Goal: Transaction & Acquisition: Book appointment/travel/reservation

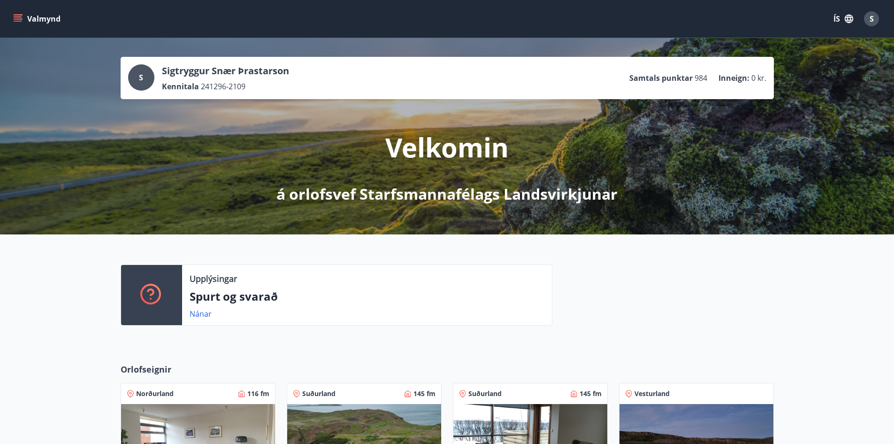
click at [18, 15] on icon "menu" at bounding box center [19, 15] width 10 height 1
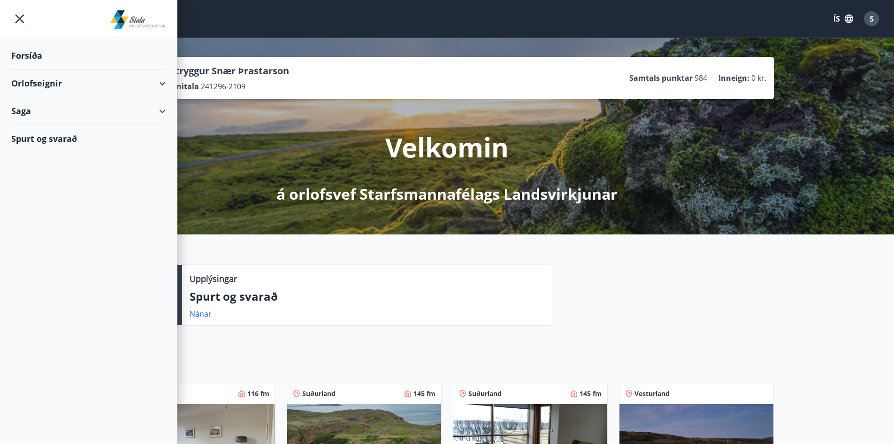
click at [138, 87] on div "Orlofseignir" at bounding box center [88, 83] width 154 height 28
click at [43, 104] on div "Framboð" at bounding box center [88, 107] width 139 height 20
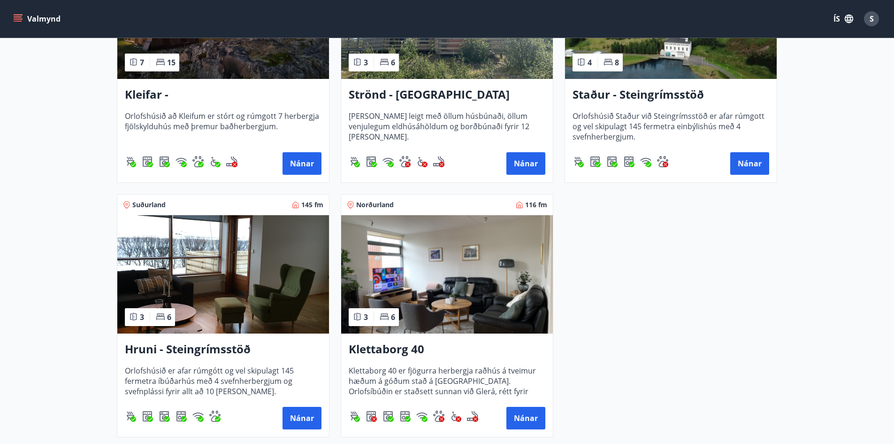
scroll to position [648, 0]
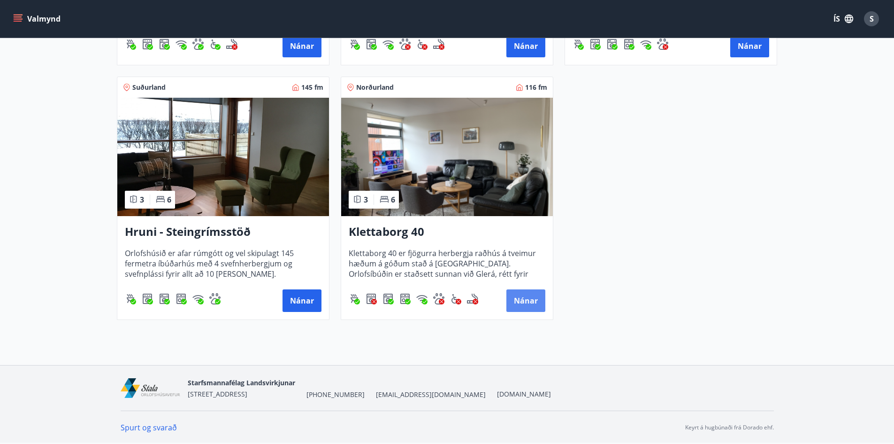
click at [527, 297] on button "Nánar" at bounding box center [526, 300] width 39 height 23
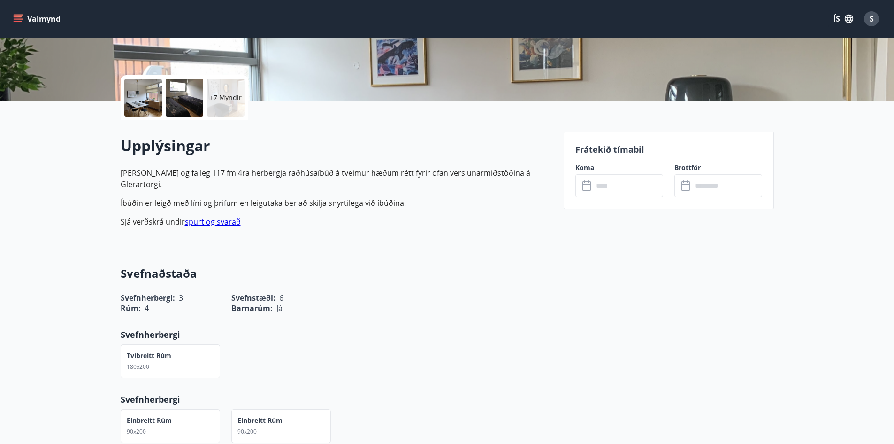
scroll to position [188, 0]
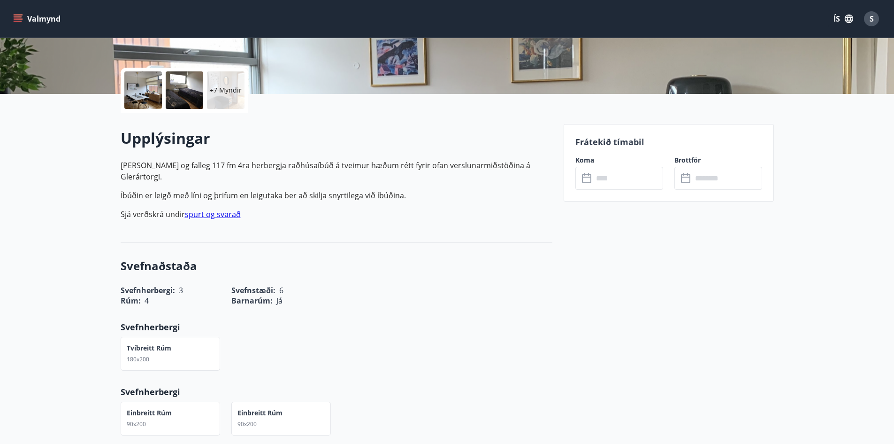
click at [619, 181] on input "text" at bounding box center [628, 178] width 70 height 23
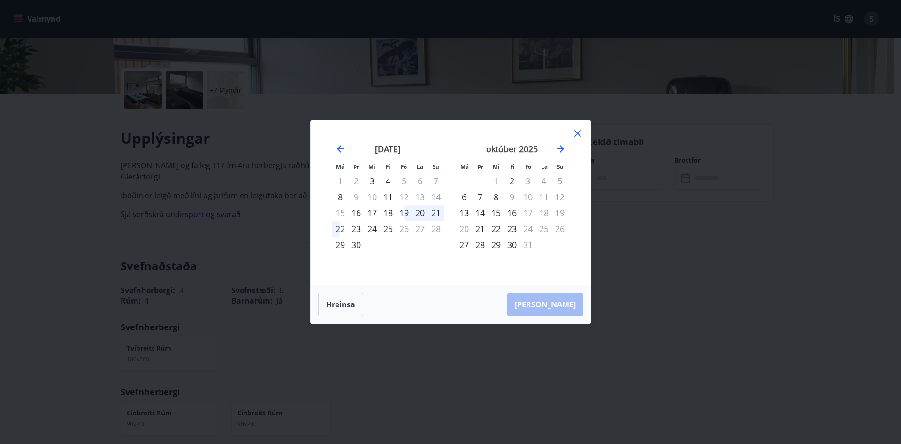
click at [402, 213] on div "19" at bounding box center [404, 213] width 16 height 16
click at [341, 231] on div "22" at bounding box center [340, 229] width 16 height 16
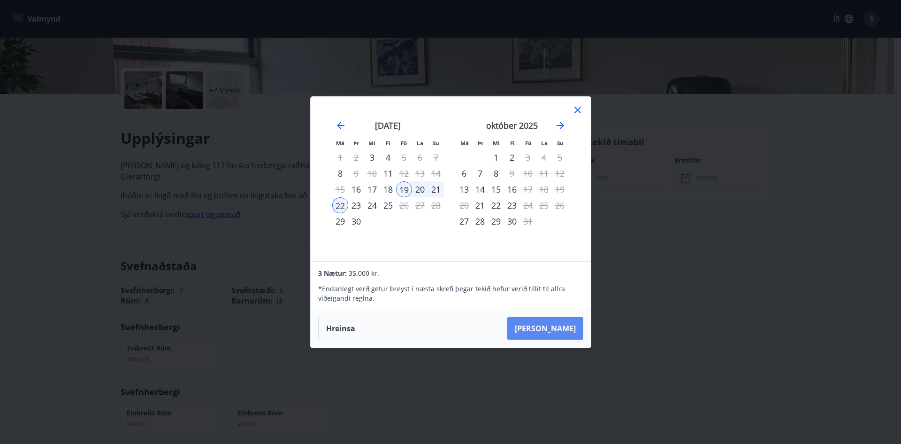
click at [554, 326] on button "[PERSON_NAME]" at bounding box center [545, 328] width 76 height 23
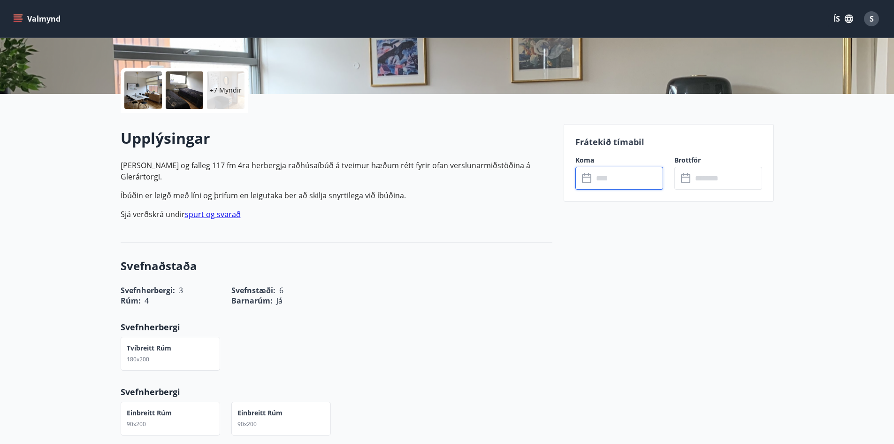
type input "******"
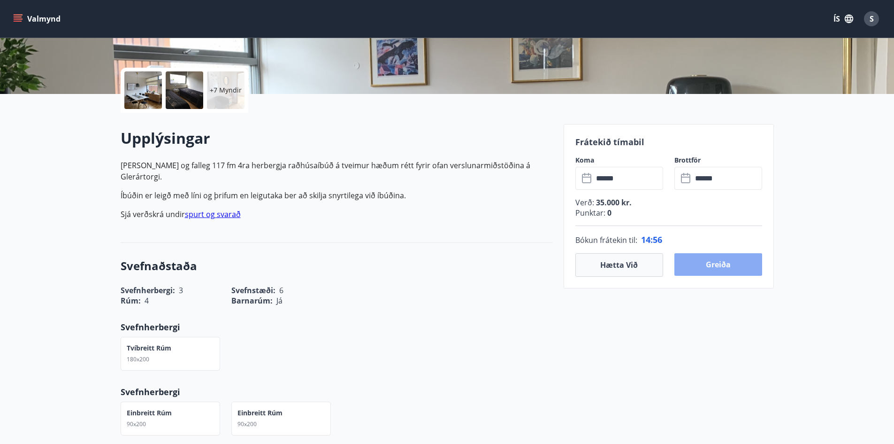
click at [706, 266] on button "Greiða" at bounding box center [719, 264] width 88 height 23
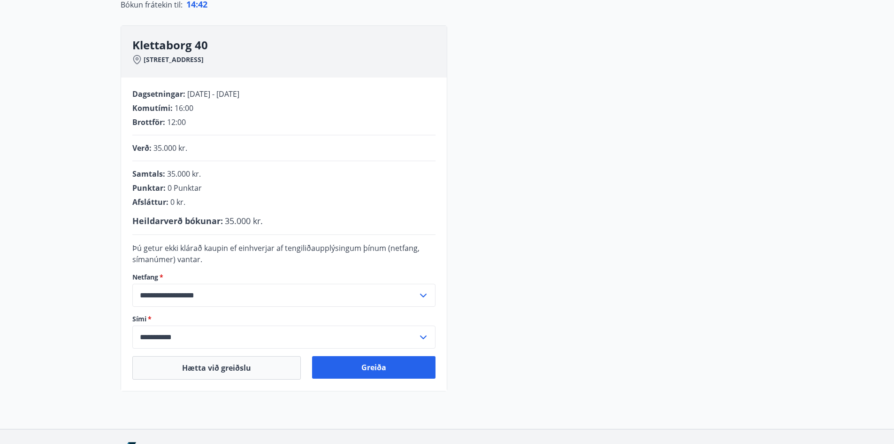
scroll to position [84, 0]
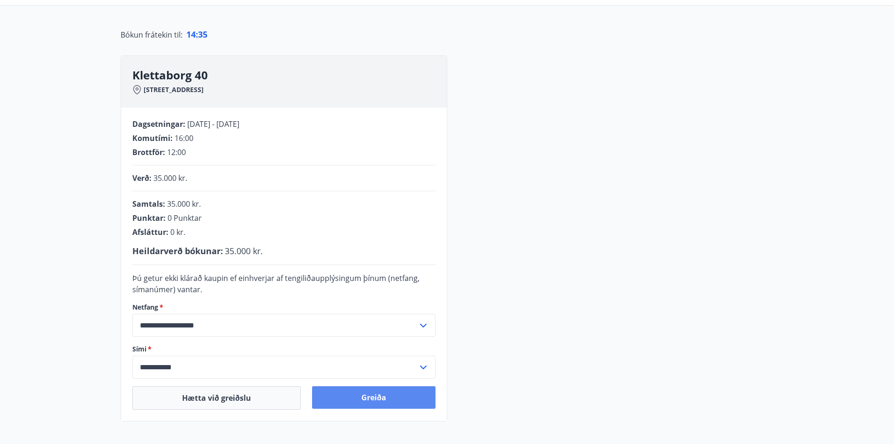
click at [387, 394] on button "Greiða" at bounding box center [373, 397] width 123 height 23
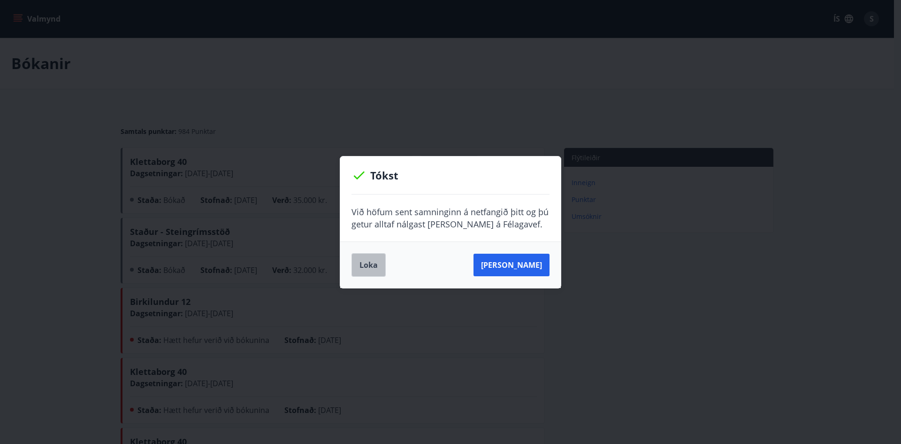
click at [364, 264] on button "Loka" at bounding box center [369, 264] width 34 height 23
